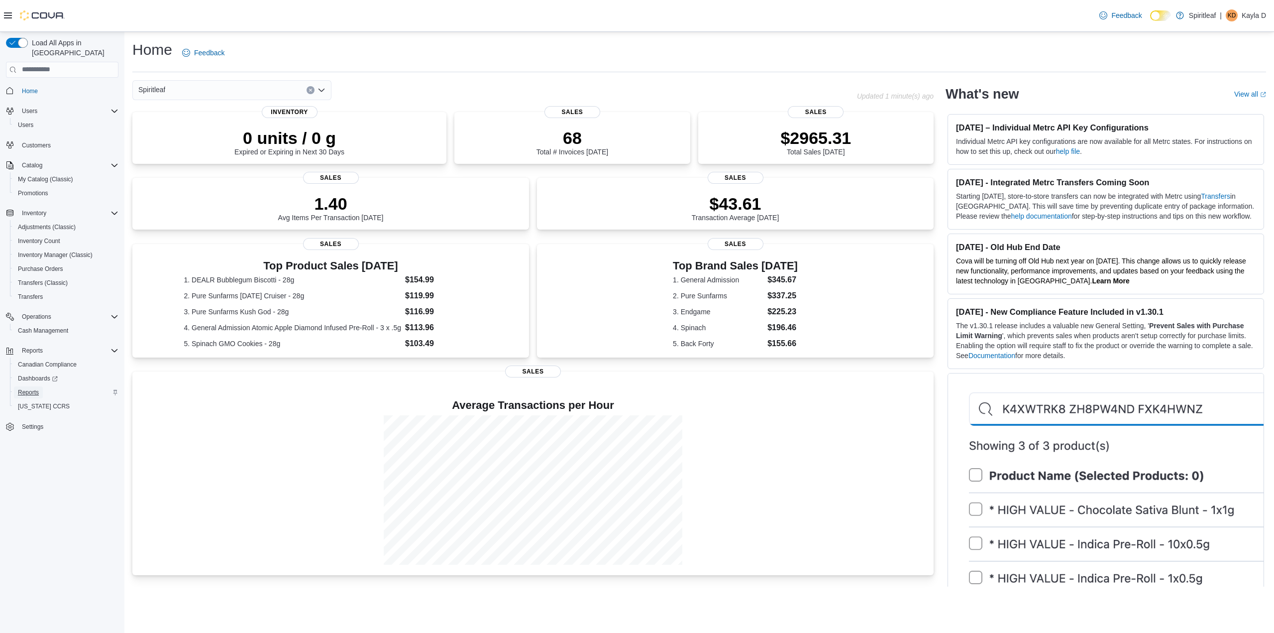
click at [36, 388] on span "Reports" at bounding box center [28, 392] width 21 height 8
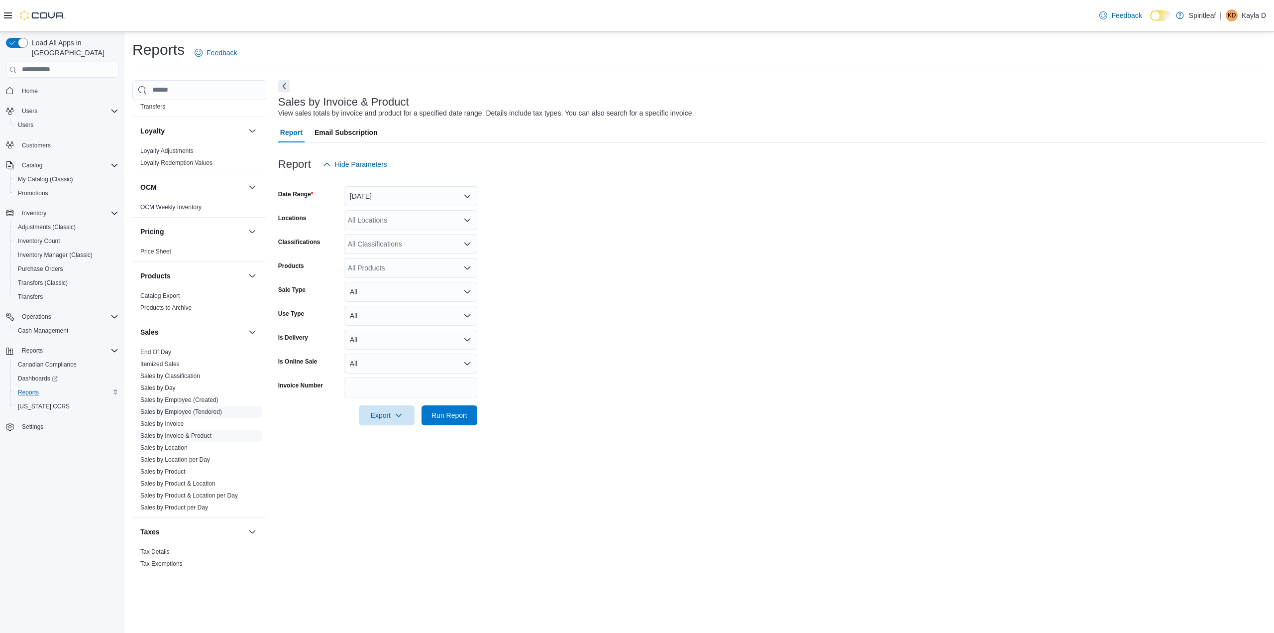
scroll to position [553, 0]
click at [439, 190] on button "[DATE]" at bounding box center [410, 196] width 133 height 20
click at [400, 264] on span "Last 14 Days" at bounding box center [416, 266] width 113 height 12
click at [388, 219] on div "All Locations" at bounding box center [410, 220] width 133 height 20
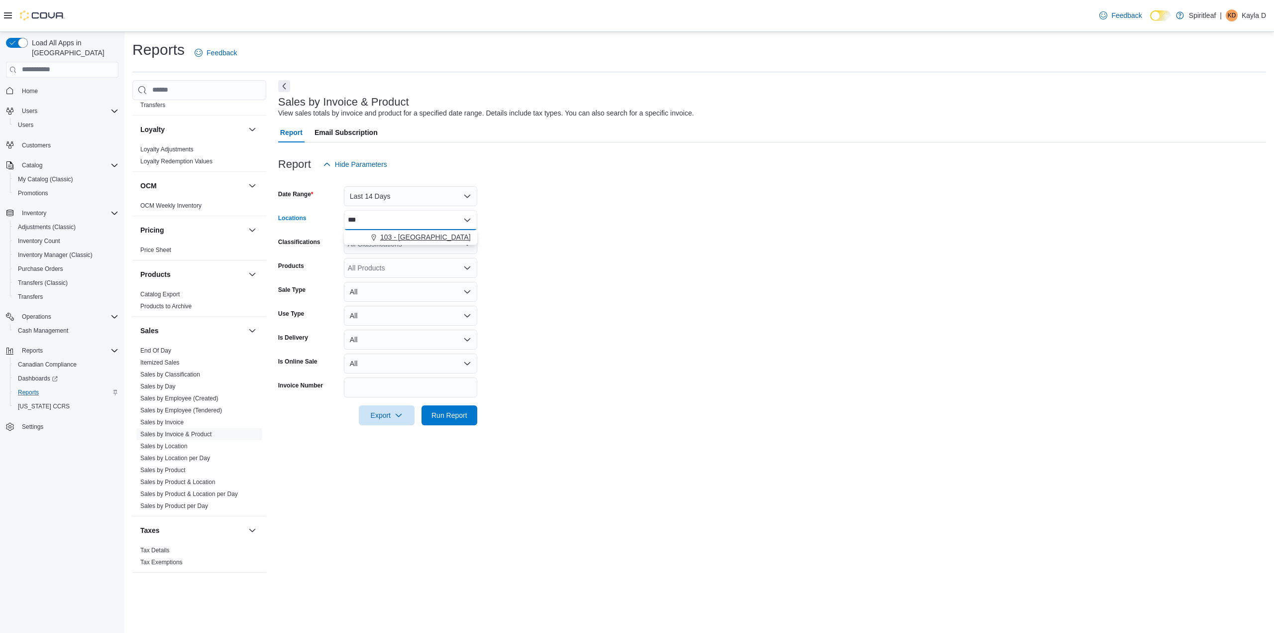
type input "***"
click at [386, 232] on span "103 - [GEOGRAPHIC_DATA]" at bounding box center [425, 237] width 91 height 10
drag, startPoint x: 684, startPoint y: 248, endPoint x: 669, endPoint y: 259, distance: 18.6
click at [685, 249] on form "Date Range Last 14 Days Locations 103 - [GEOGRAPHIC_DATA] Combo box. Selected. …" at bounding box center [772, 299] width 988 height 251
click at [402, 265] on div "All Products" at bounding box center [410, 268] width 133 height 20
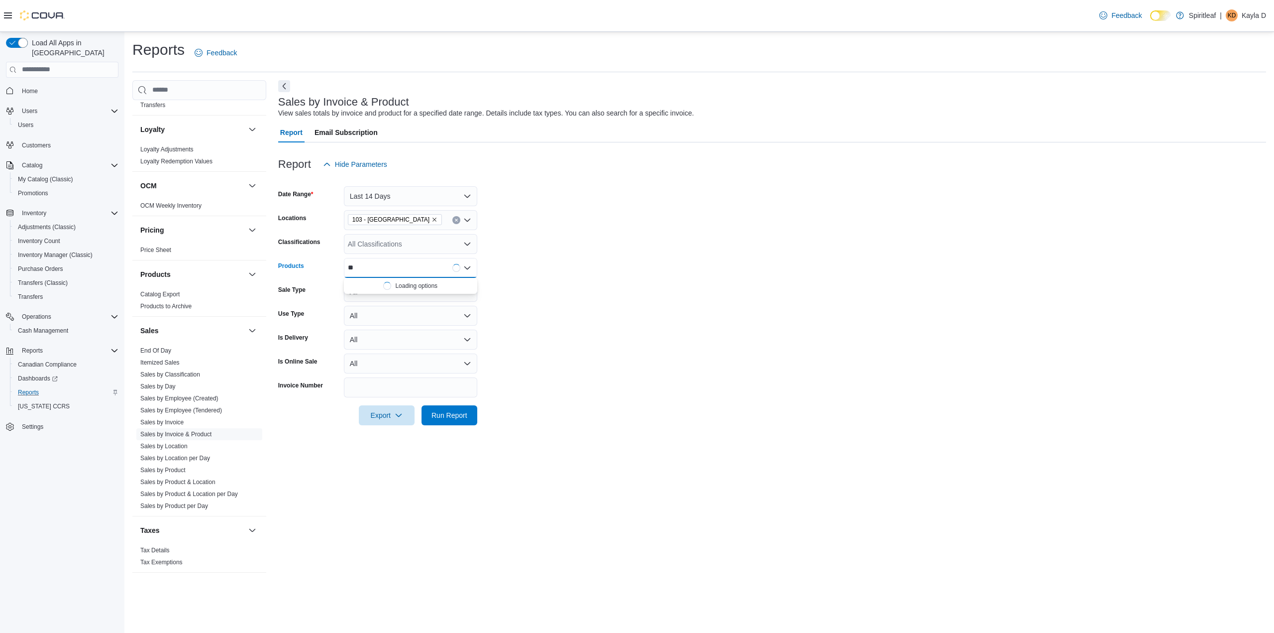
type input "*"
type input "**********"
click at [404, 292] on button "Palmetto Peach ...3-in-1 Pen - 1g" at bounding box center [410, 299] width 133 height 14
click at [631, 374] on form "Date Range Last 14 Days Locations 103 - [GEOGRAPHIC_DATA] Classifications All C…" at bounding box center [772, 299] width 988 height 251
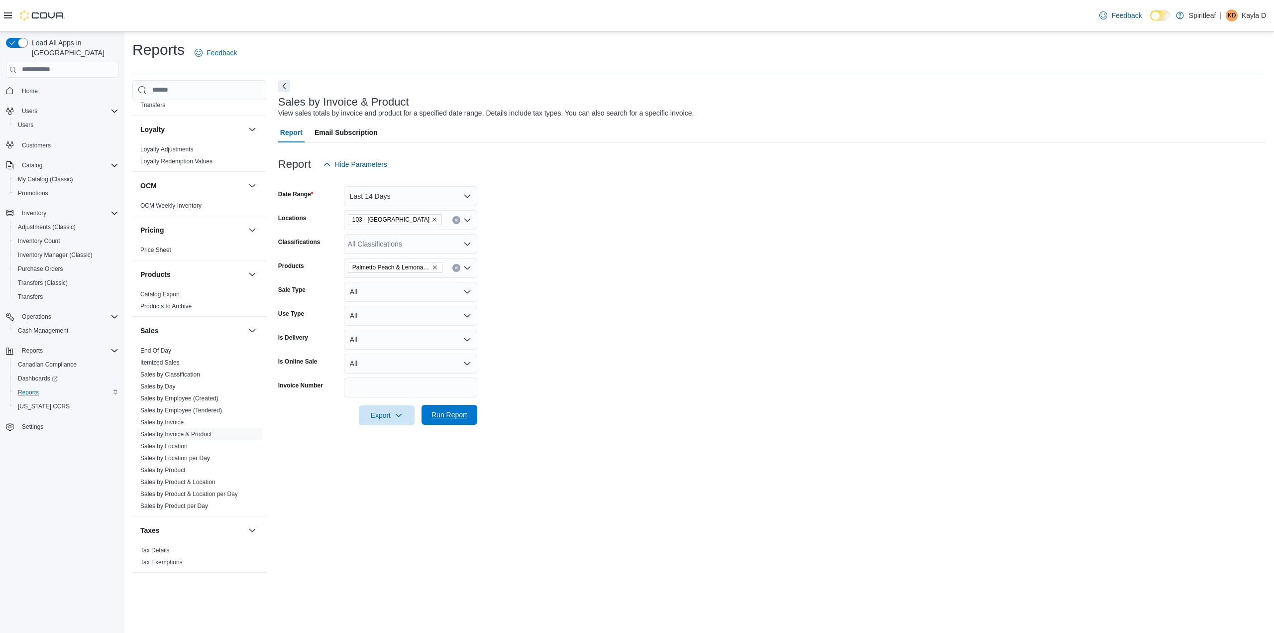
click at [462, 420] on span "Run Report" at bounding box center [450, 415] width 44 height 20
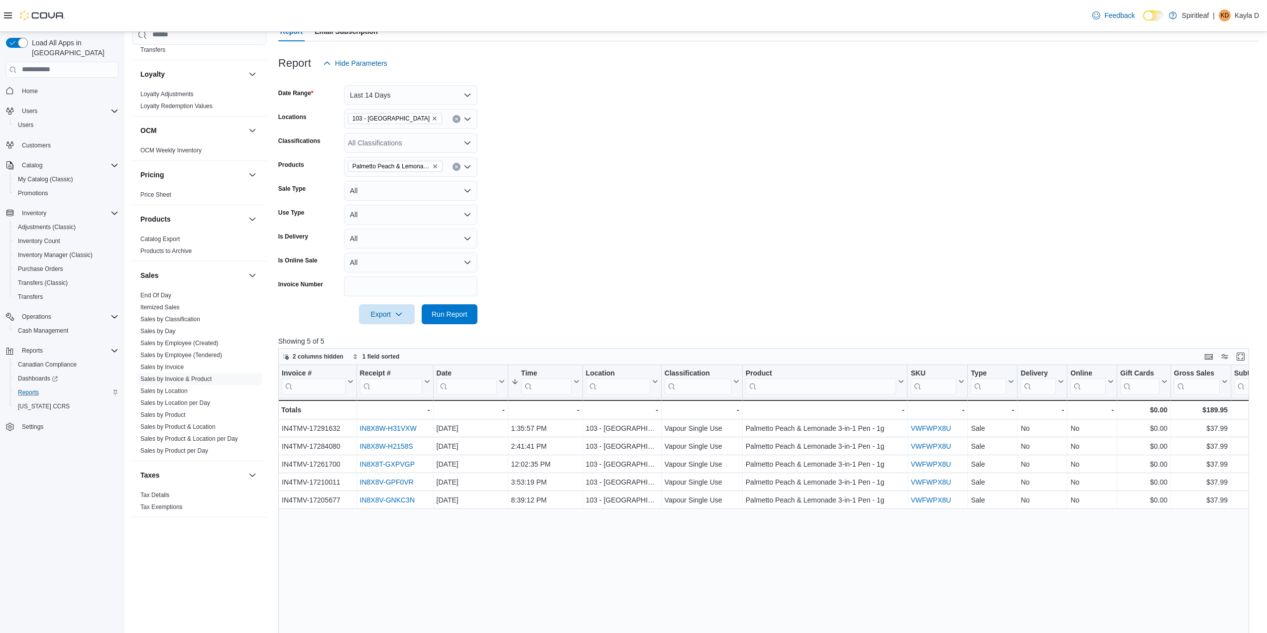
scroll to position [330, 0]
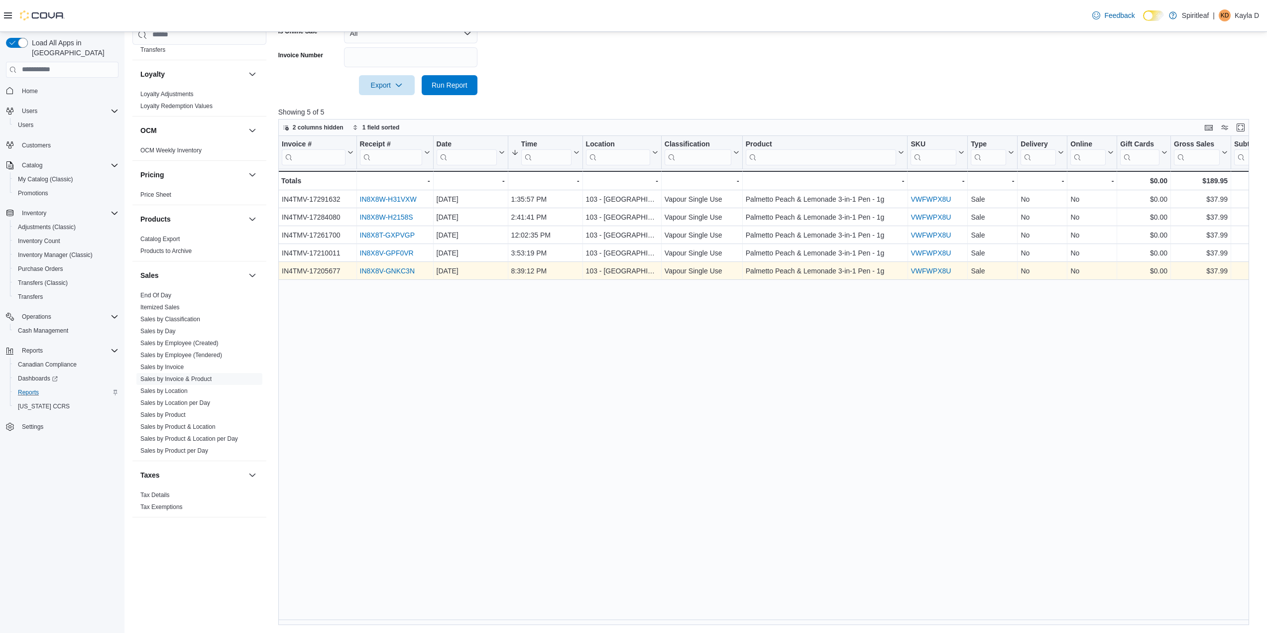
click at [388, 271] on link "IN8X8V-GNKC3N" at bounding box center [386, 271] width 55 height 8
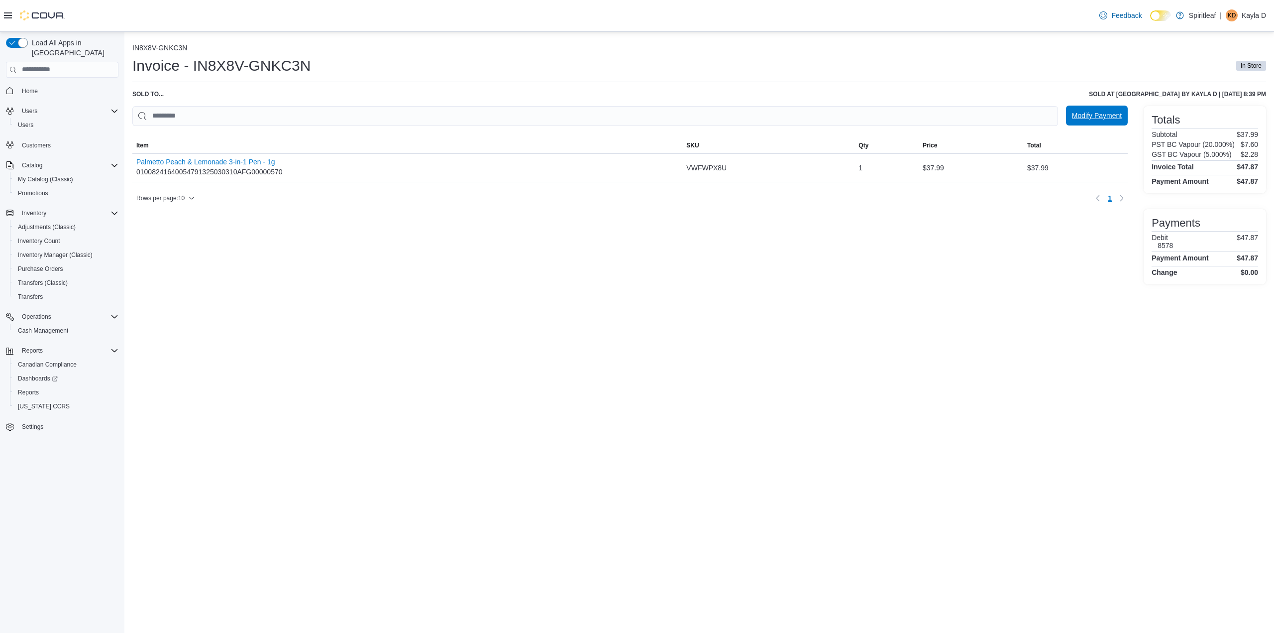
click at [1097, 107] on span "Modify Payment" at bounding box center [1097, 116] width 50 height 20
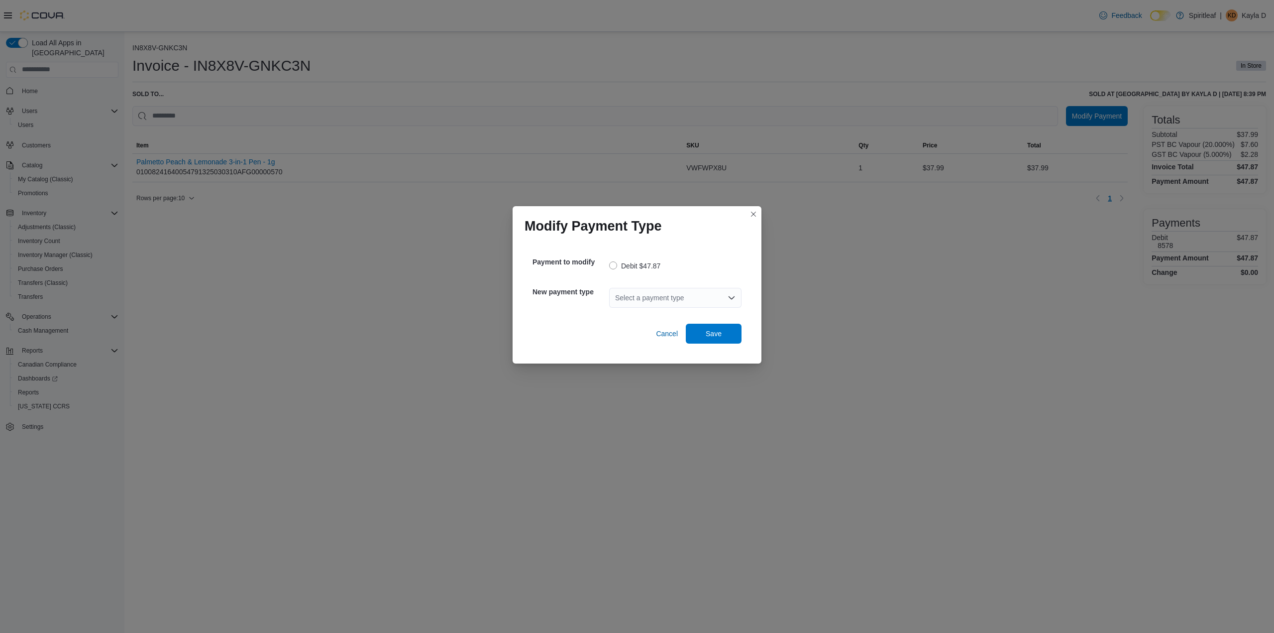
click at [674, 299] on div "Select a payment type" at bounding box center [675, 298] width 132 height 20
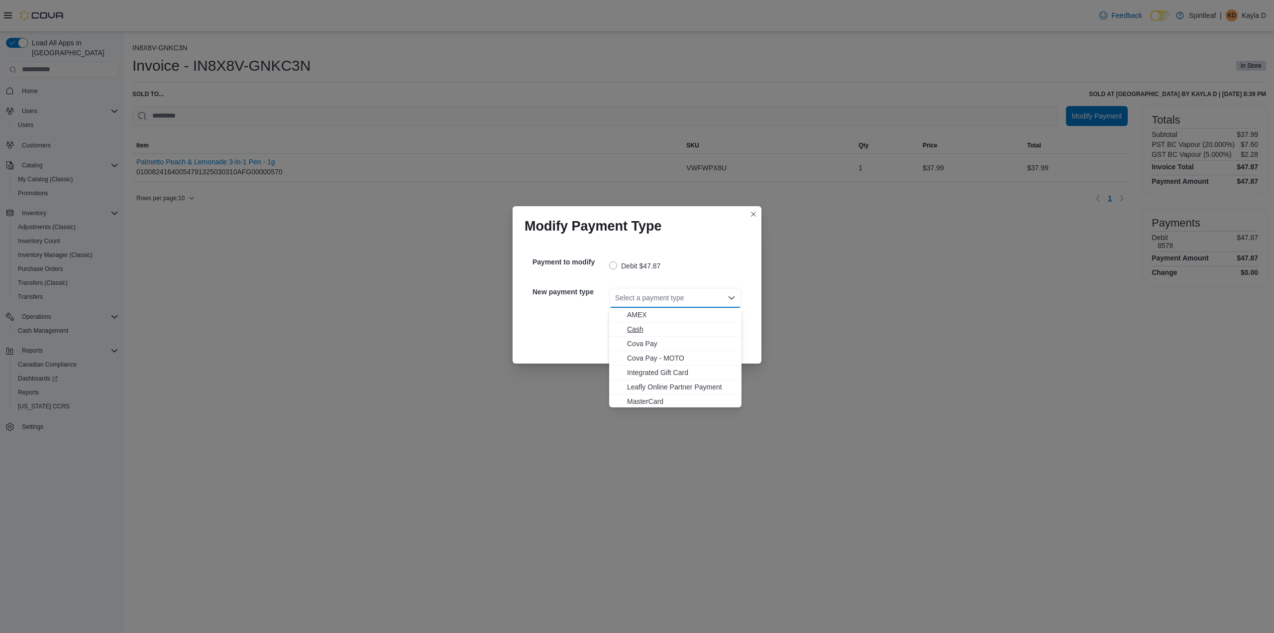
click at [676, 326] on span "Cash" at bounding box center [681, 329] width 108 height 10
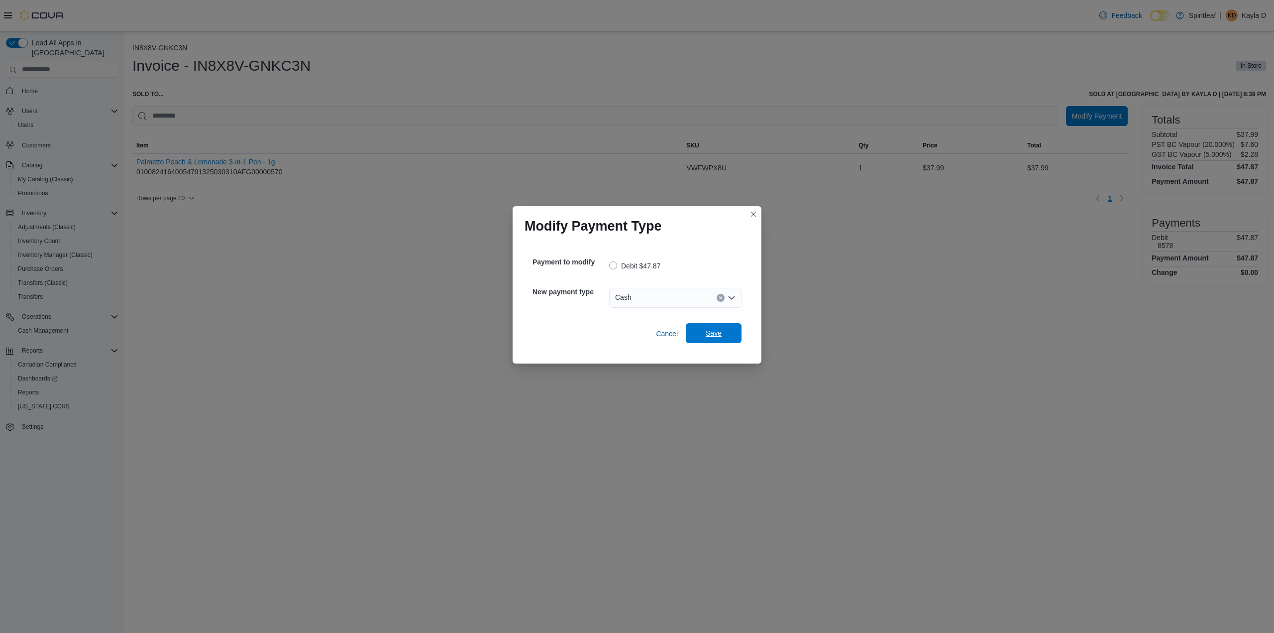
click at [720, 333] on span "Save" at bounding box center [714, 333] width 16 height 10
